Goal: Transaction & Acquisition: Purchase product/service

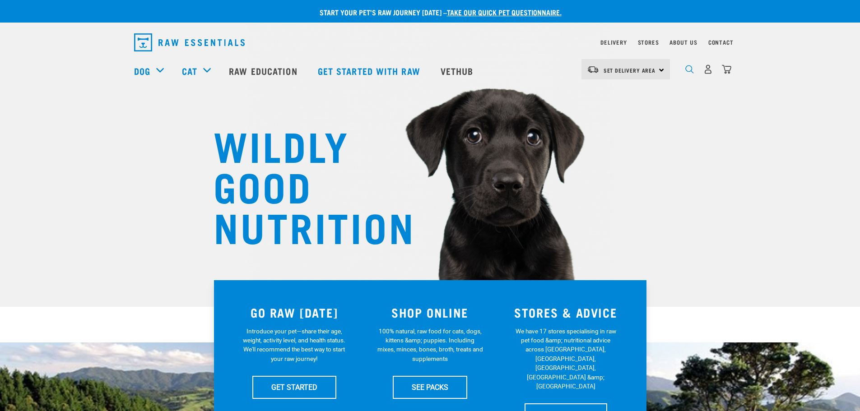
click at [691, 71] on img "dropdown navigation" at bounding box center [689, 69] width 9 height 9
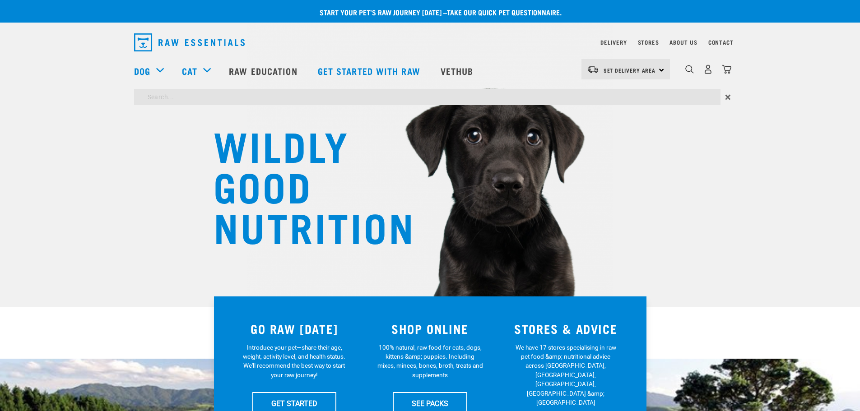
click at [681, 59] on div "0" at bounding box center [701, 71] width 62 height 36
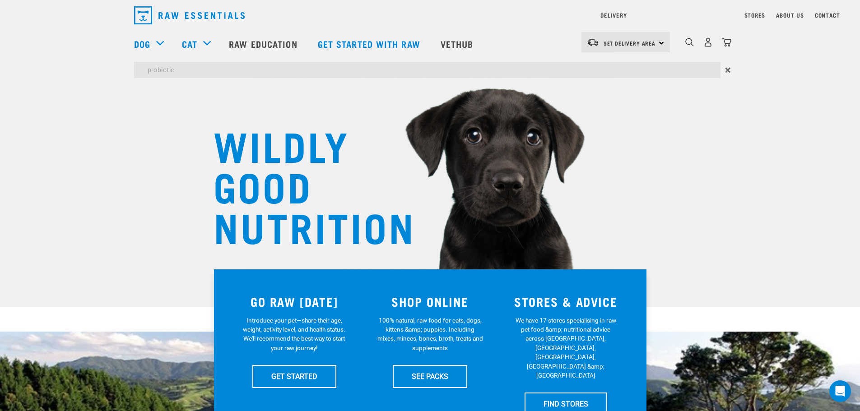
type input "probiotic"
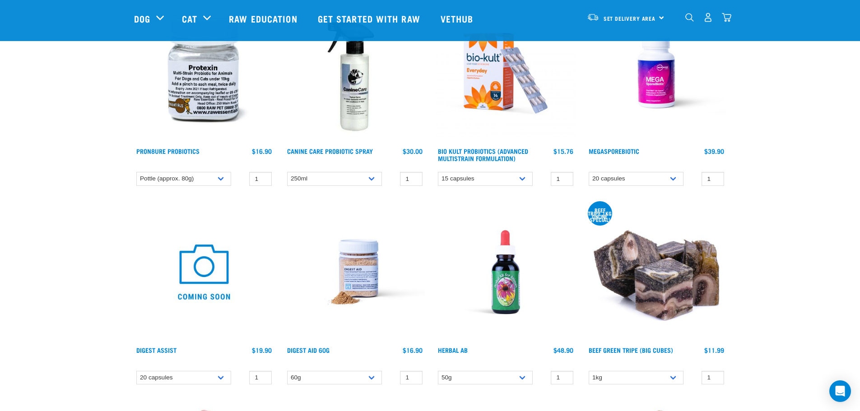
scroll to position [90, 0]
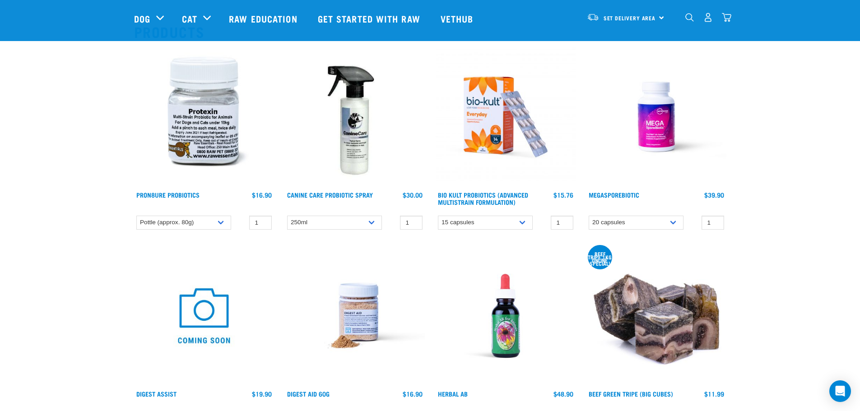
scroll to position [45, 0]
